Goal: Task Accomplishment & Management: Use online tool/utility

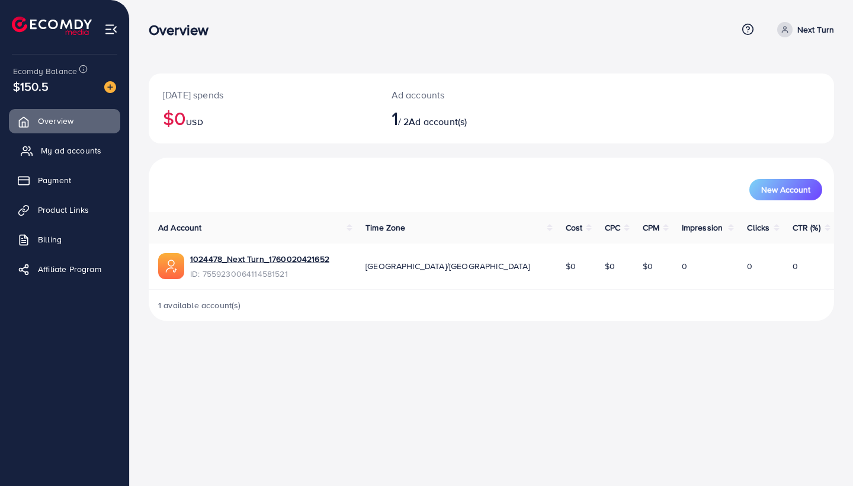
click at [89, 142] on link "My ad accounts" at bounding box center [64, 151] width 111 height 24
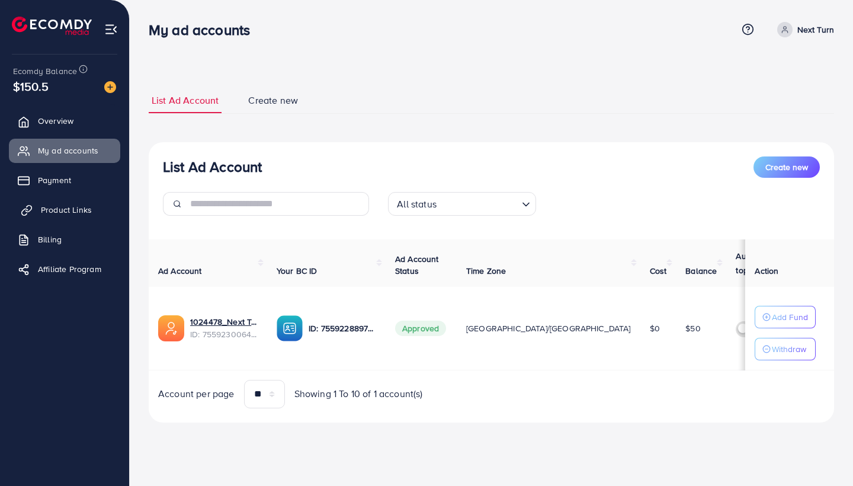
click at [62, 204] on span "Product Links" at bounding box center [66, 210] width 51 height 12
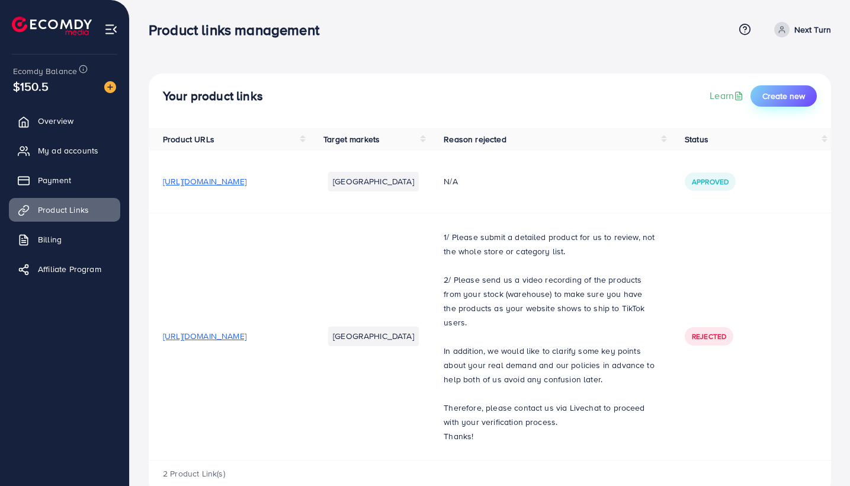
click at [778, 92] on span "Create new" at bounding box center [783, 96] width 43 height 12
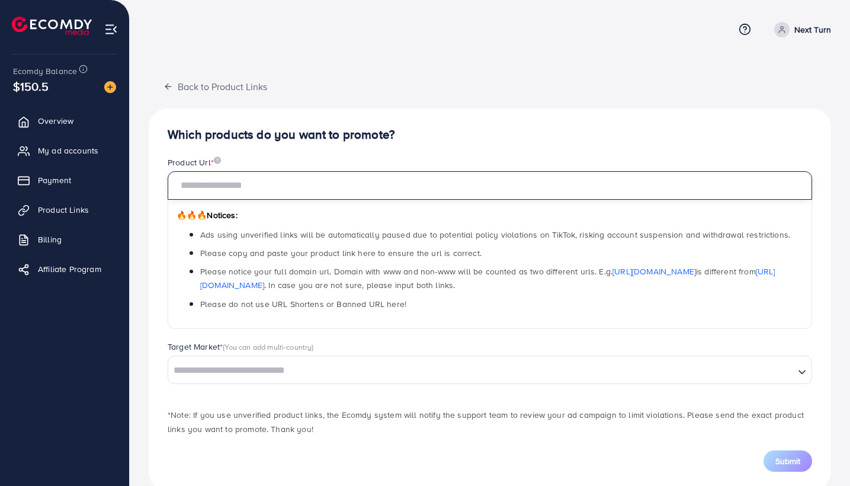
click at [325, 195] on input "text" at bounding box center [490, 185] width 644 height 28
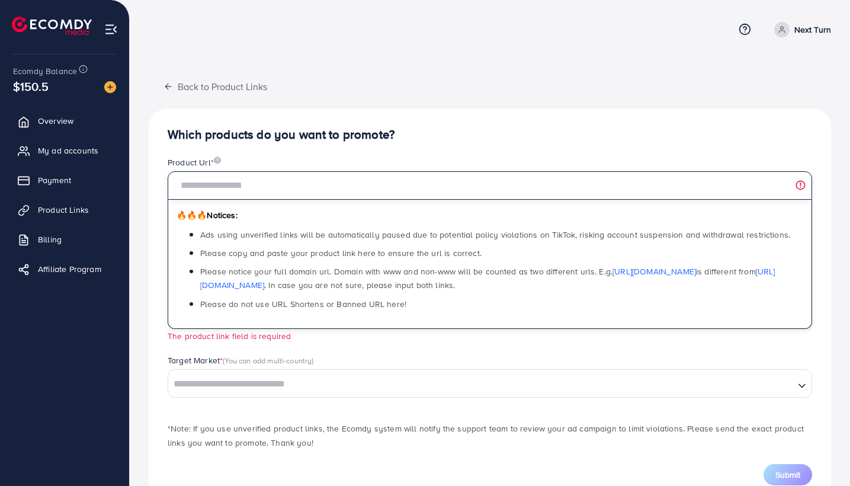
click at [348, 186] on input "text" at bounding box center [490, 185] width 644 height 28
paste input "**********"
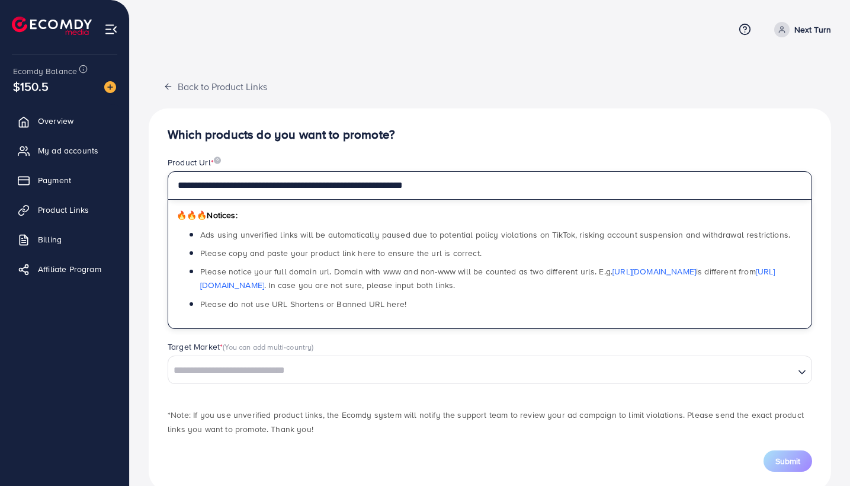
type input "**********"
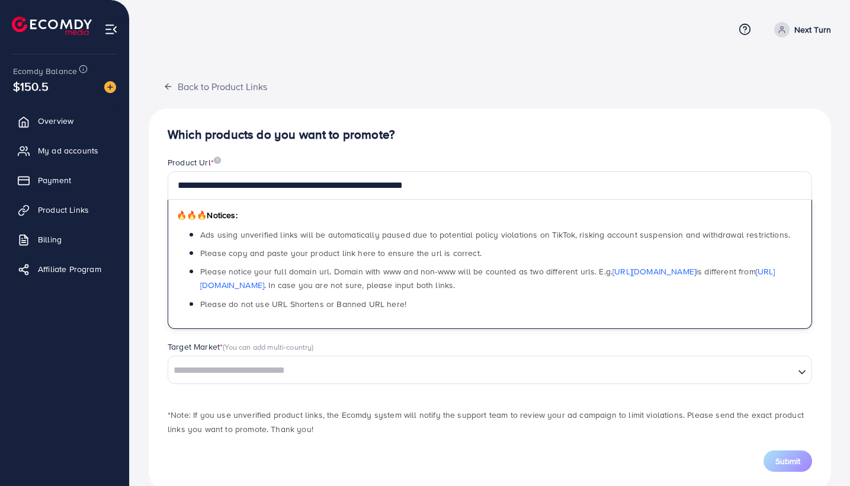
click at [339, 378] on input "Search for option" at bounding box center [481, 370] width 624 height 18
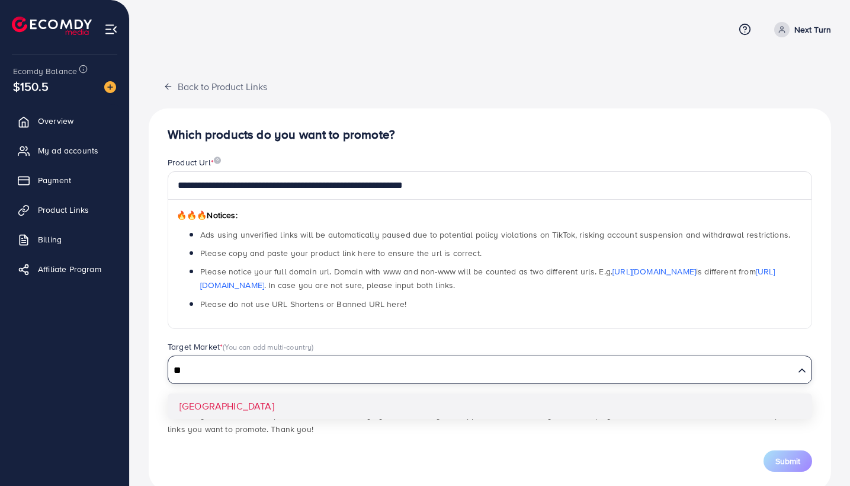
type input "*"
type input "***"
click at [264, 406] on div "**********" at bounding box center [490, 299] width 682 height 382
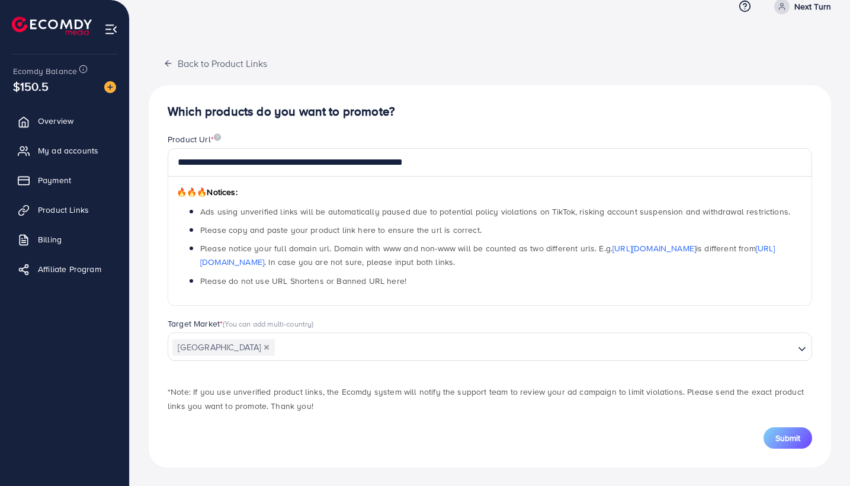
scroll to position [23, 0]
click at [371, 345] on input "Search for option" at bounding box center [534, 348] width 517 height 18
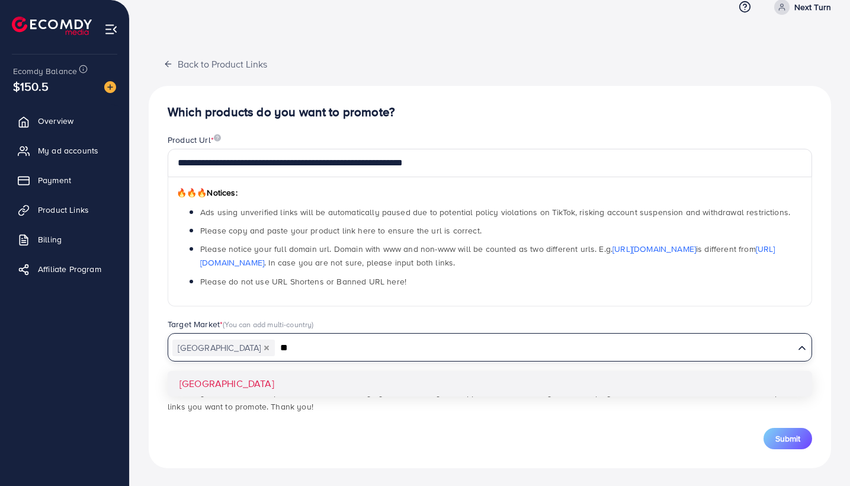
type input "*"
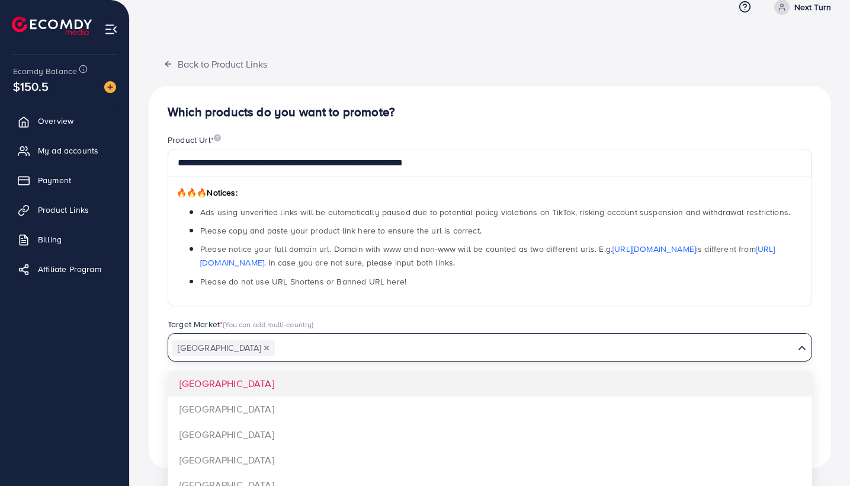
click at [321, 319] on div "Target Market * (You can add multi-country)" at bounding box center [490, 325] width 644 height 15
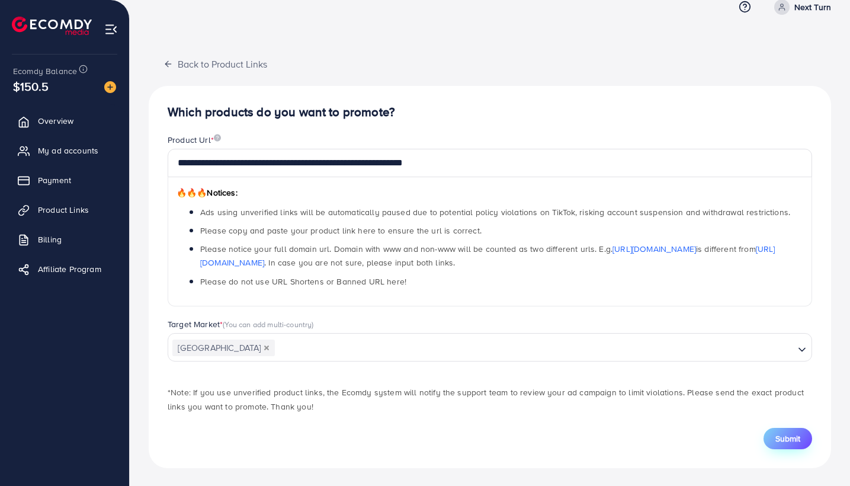
click at [787, 435] on span "Submit" at bounding box center [787, 438] width 25 height 12
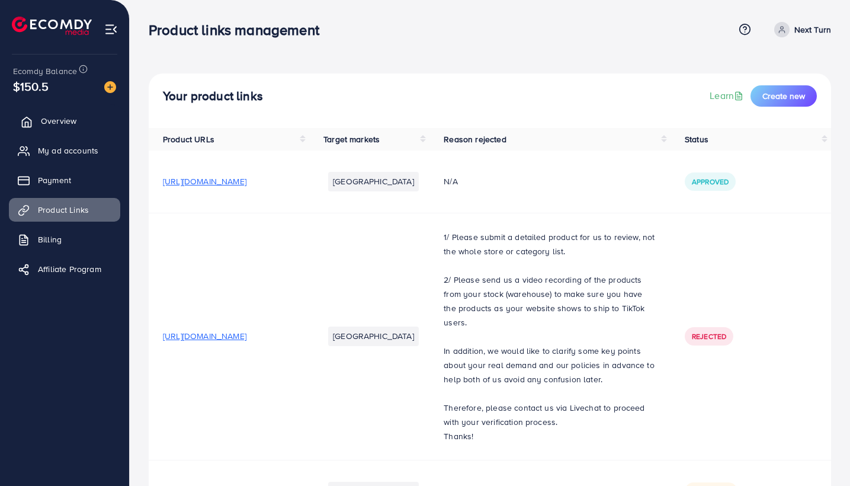
click at [65, 121] on span "Overview" at bounding box center [59, 121] width 36 height 12
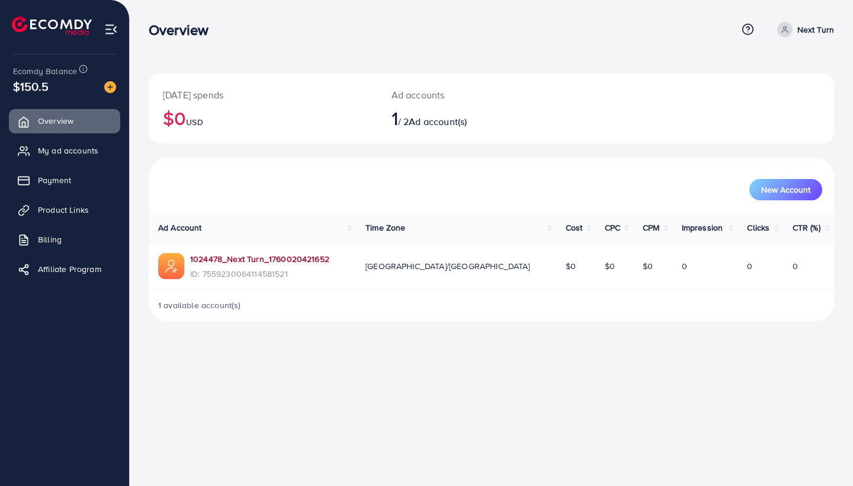
click at [325, 261] on link "1024478_Next Turn_1760020421652" at bounding box center [259, 259] width 139 height 12
click at [76, 208] on span "Product Links" at bounding box center [66, 210] width 51 height 12
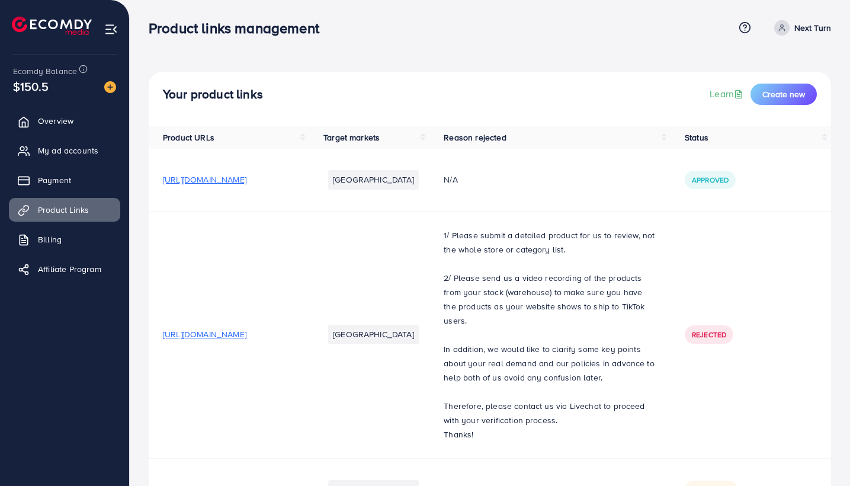
scroll to position [1, 0]
click at [80, 185] on link "Payment" at bounding box center [64, 180] width 111 height 24
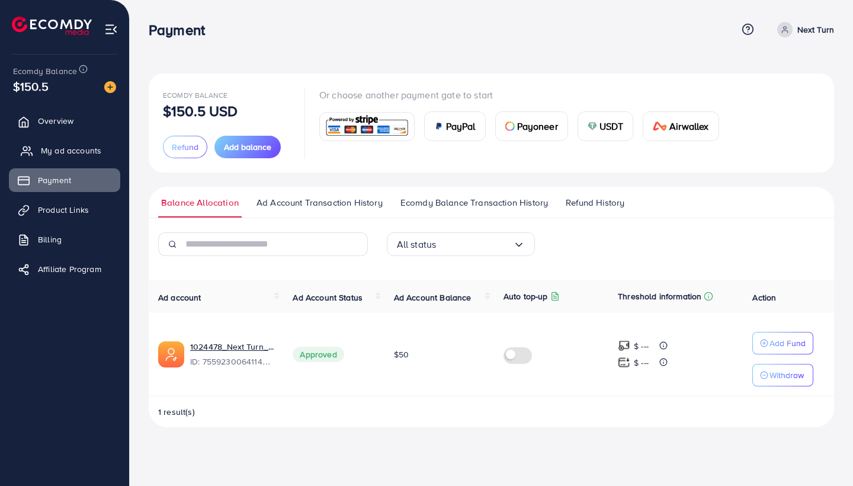
click at [75, 152] on span "My ad accounts" at bounding box center [71, 151] width 60 height 12
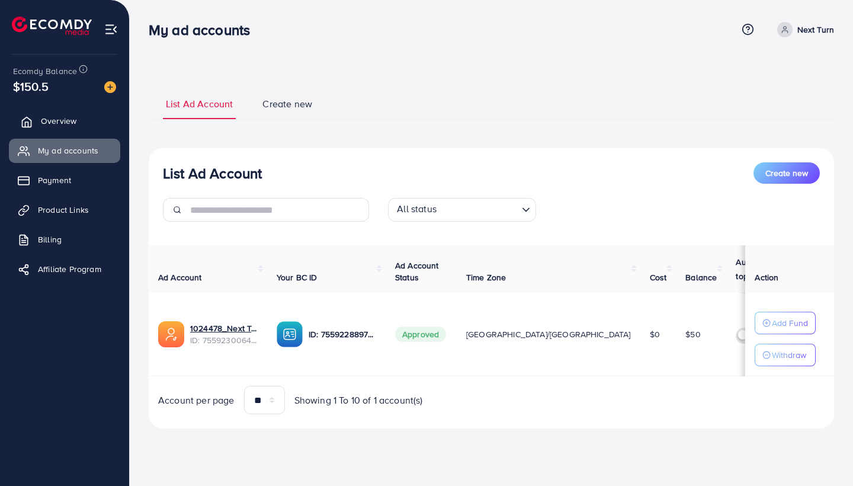
click at [66, 130] on link "Overview" at bounding box center [64, 121] width 111 height 24
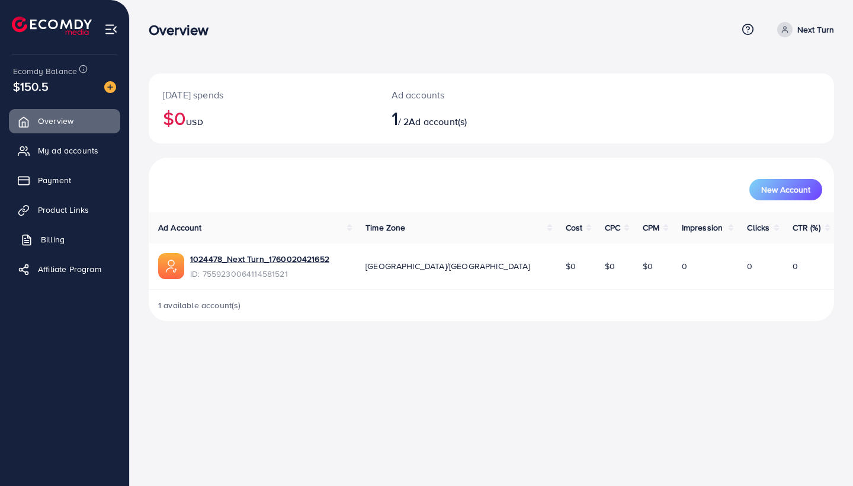
click at [61, 235] on span "Billing" at bounding box center [53, 239] width 24 height 12
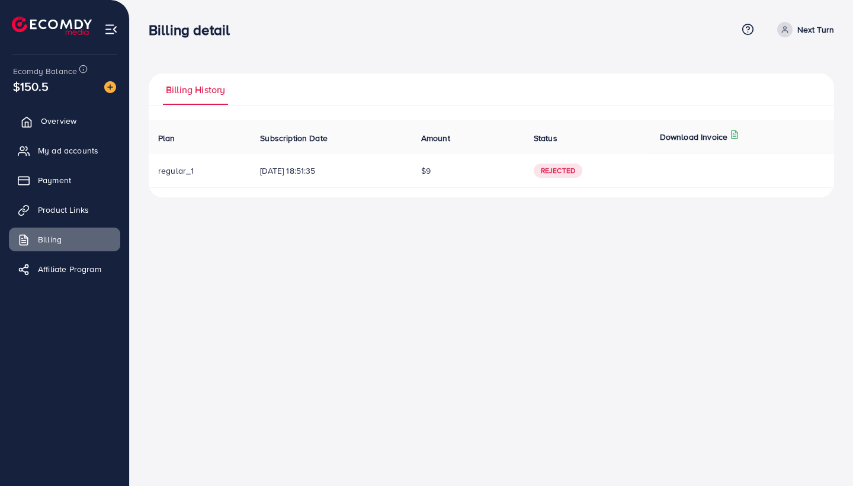
click at [81, 118] on link "Overview" at bounding box center [64, 121] width 111 height 24
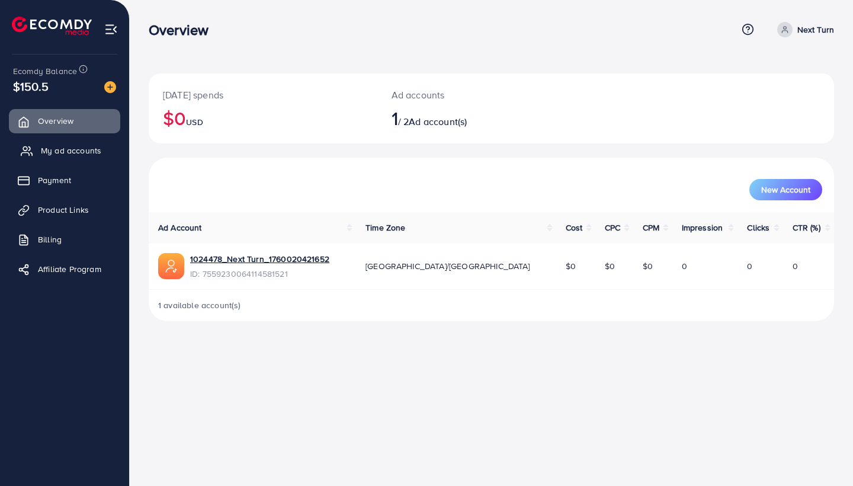
click at [78, 139] on link "My ad accounts" at bounding box center [64, 151] width 111 height 24
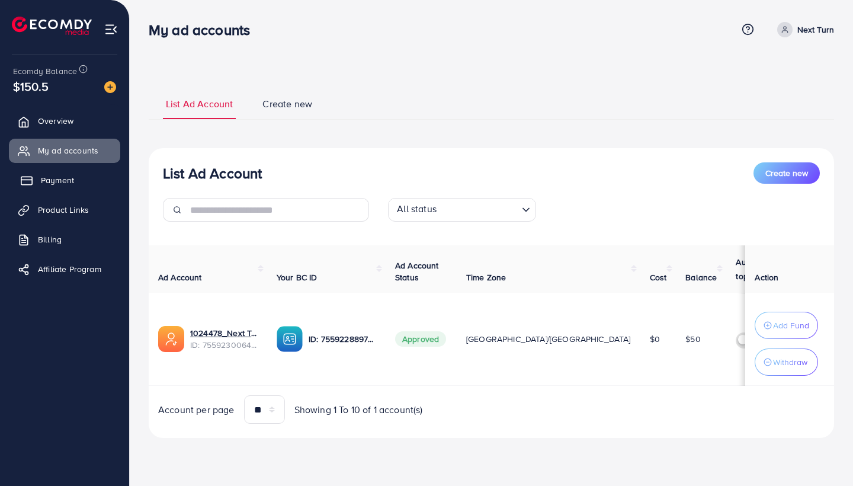
click at [78, 178] on link "Payment" at bounding box center [64, 180] width 111 height 24
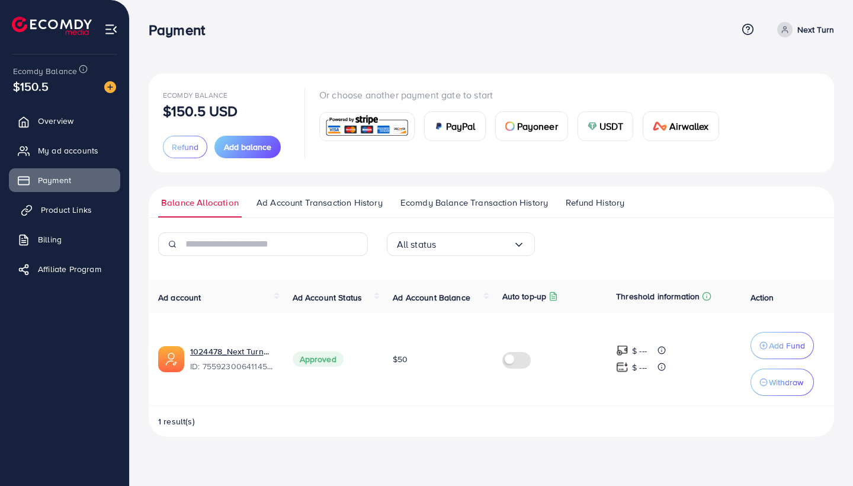
click at [81, 210] on span "Product Links" at bounding box center [66, 210] width 51 height 12
